Goal: Transaction & Acquisition: Obtain resource

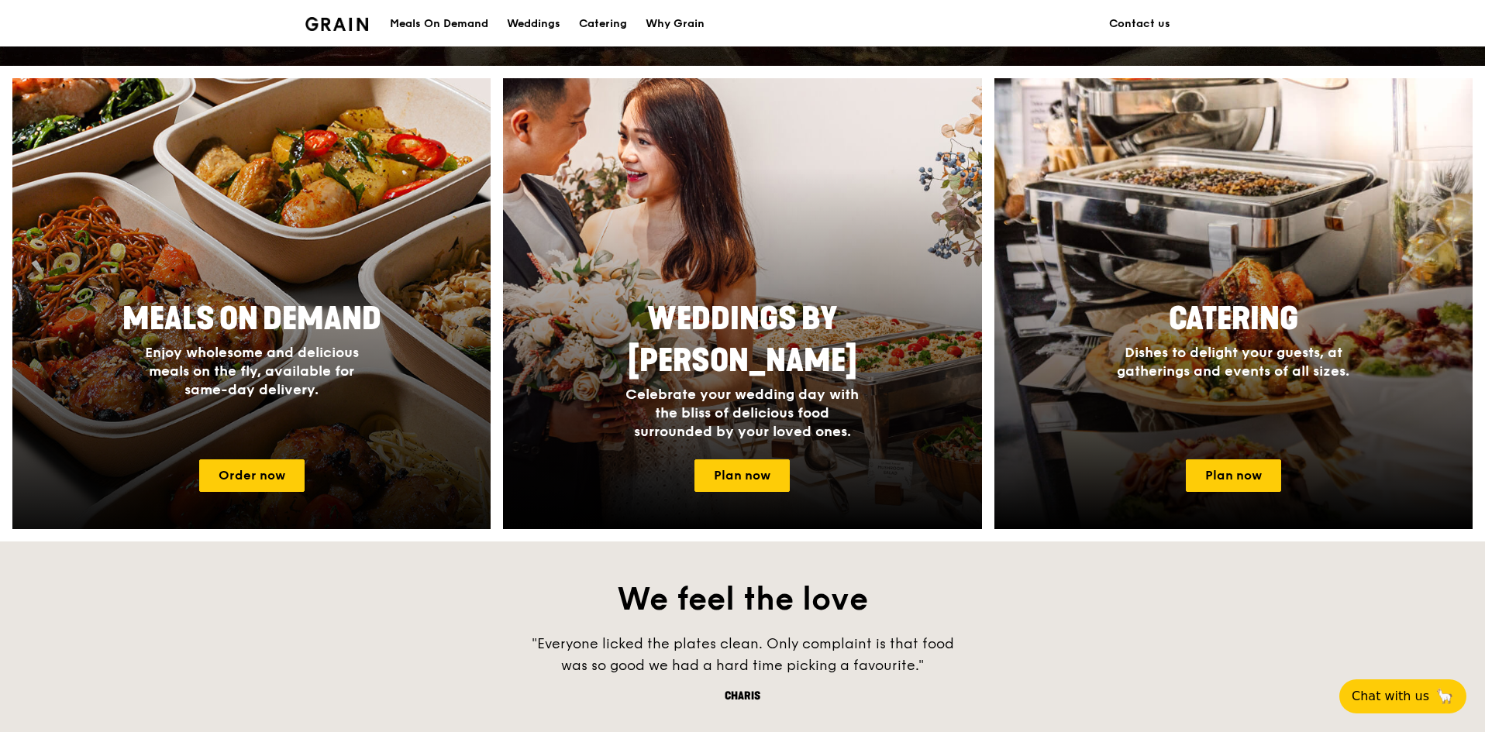
scroll to position [465, 0]
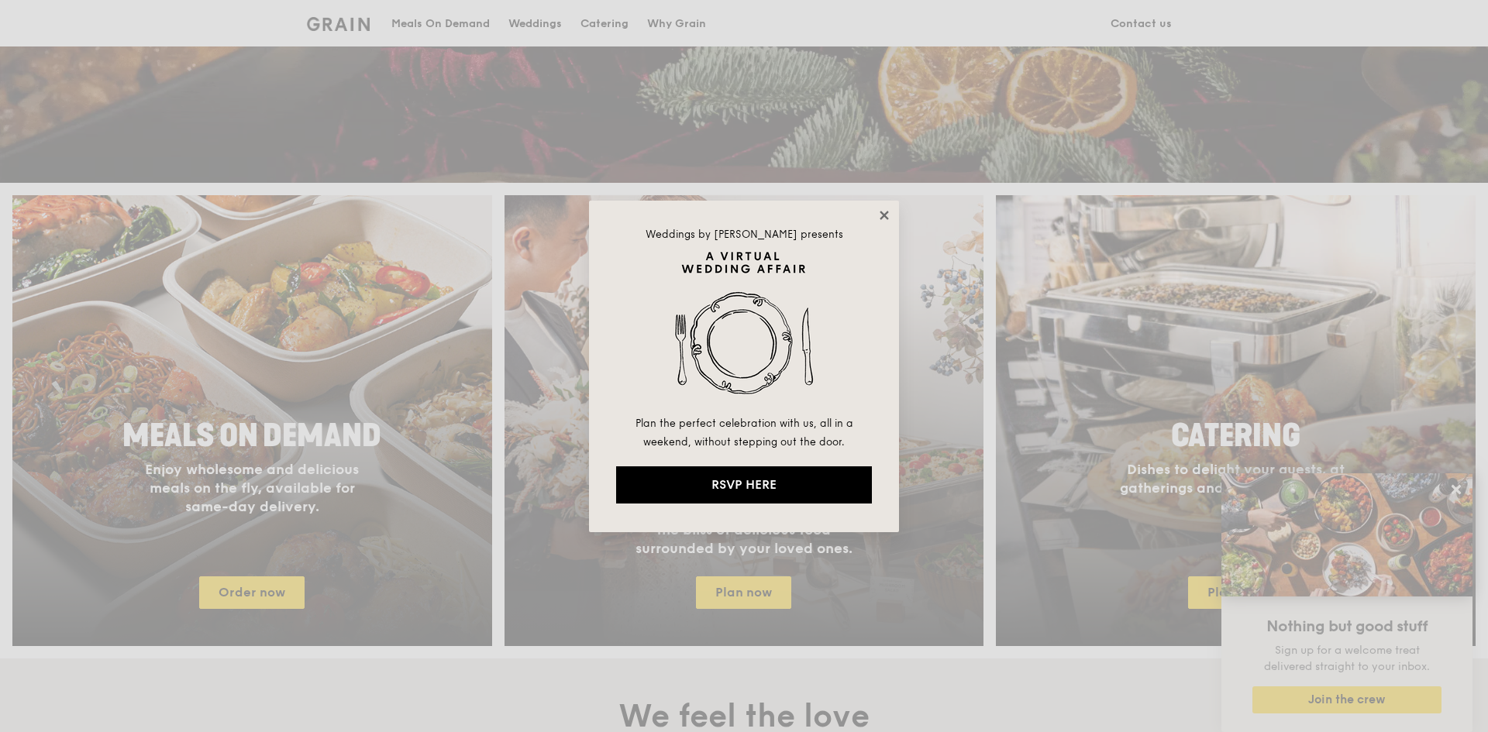
click at [881, 219] on icon at bounding box center [884, 215] width 14 height 14
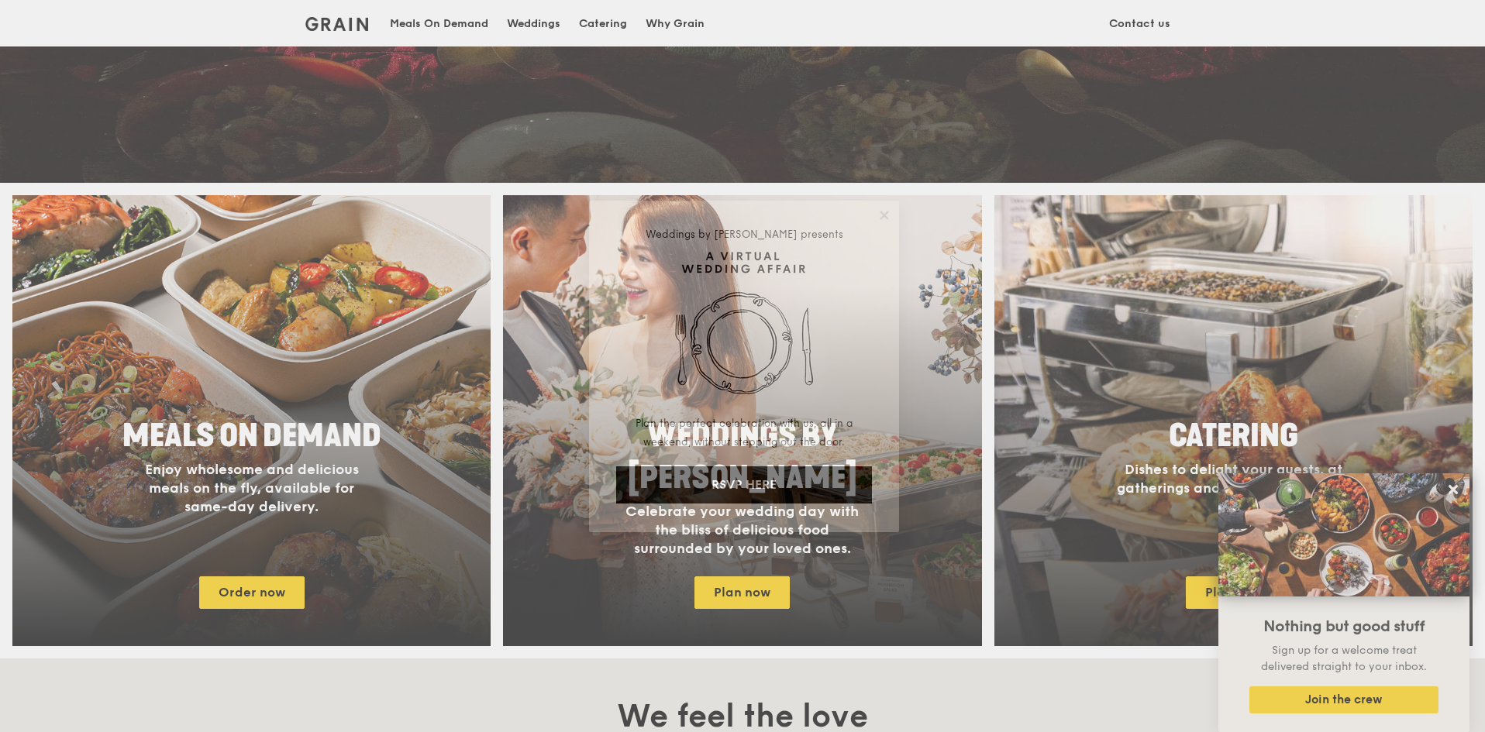
click at [1295, 363] on div at bounding box center [1233, 421] width 526 height 496
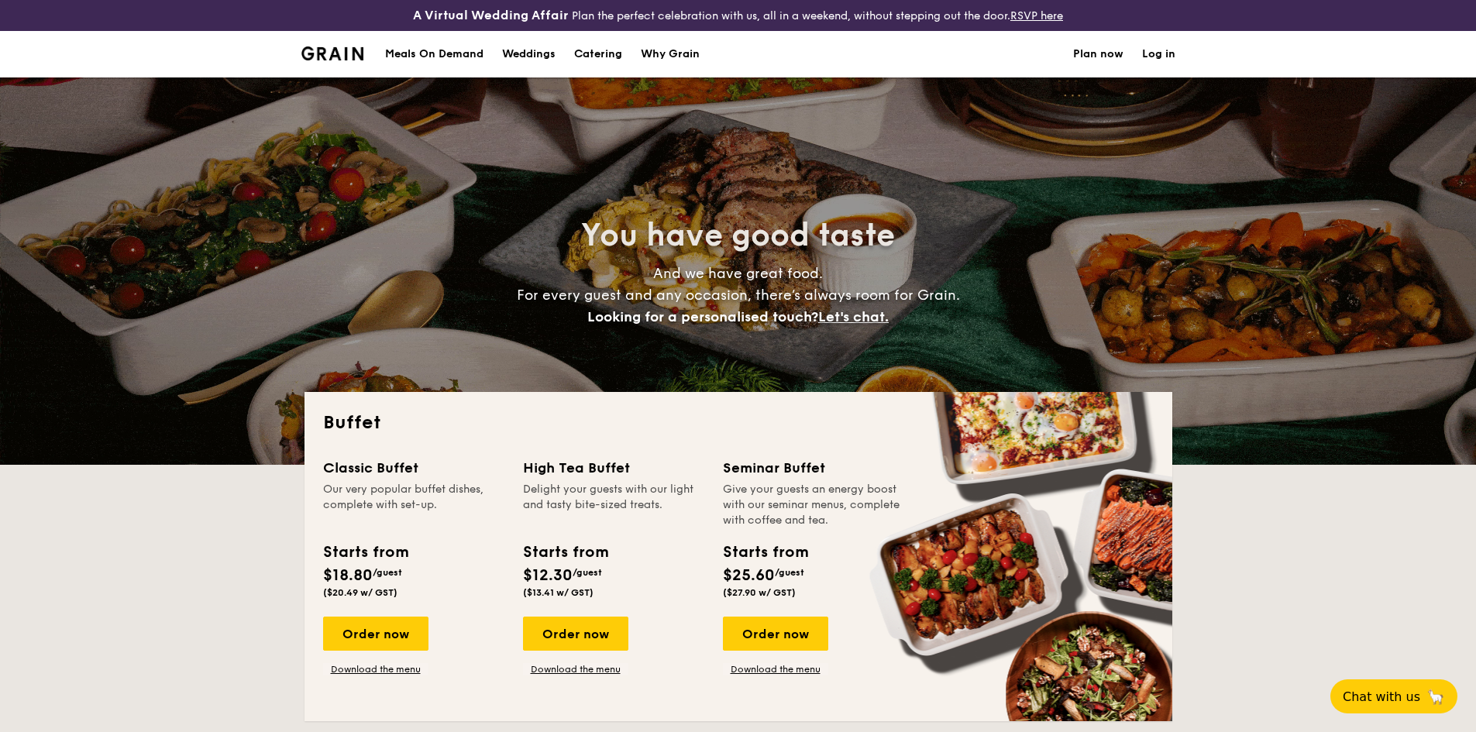
select select
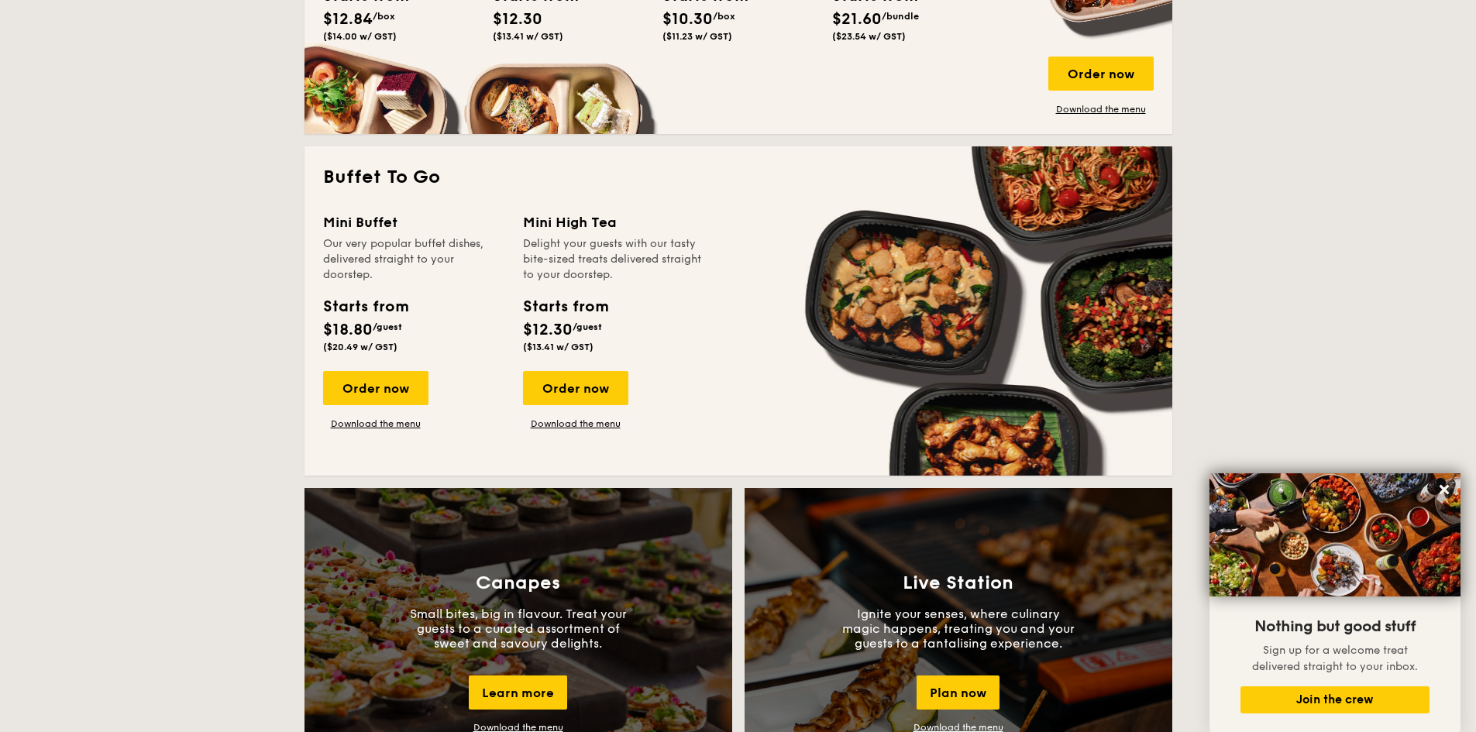
scroll to position [930, 0]
click at [582, 416] on div "Order now Download the menu" at bounding box center [575, 399] width 105 height 59
click at [585, 419] on link "Download the menu" at bounding box center [575, 423] width 105 height 12
